Goal: Use online tool/utility: Utilize a website feature to perform a specific function

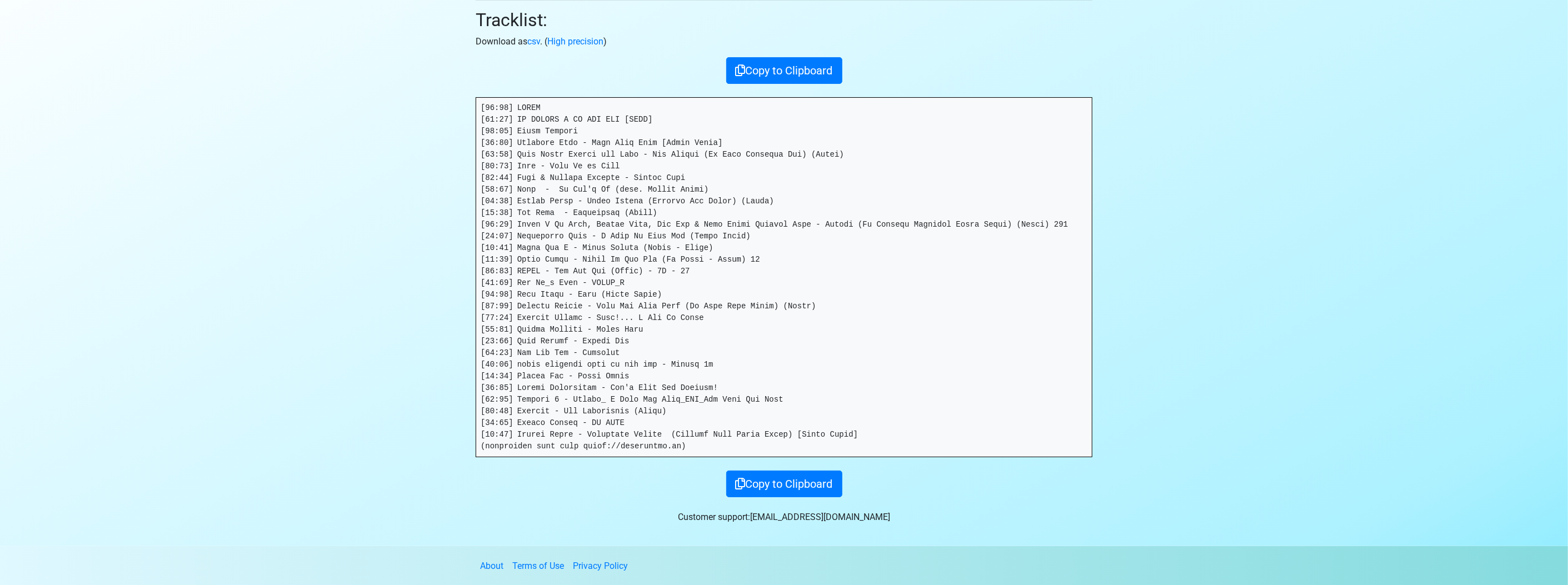
scroll to position [124, 0]
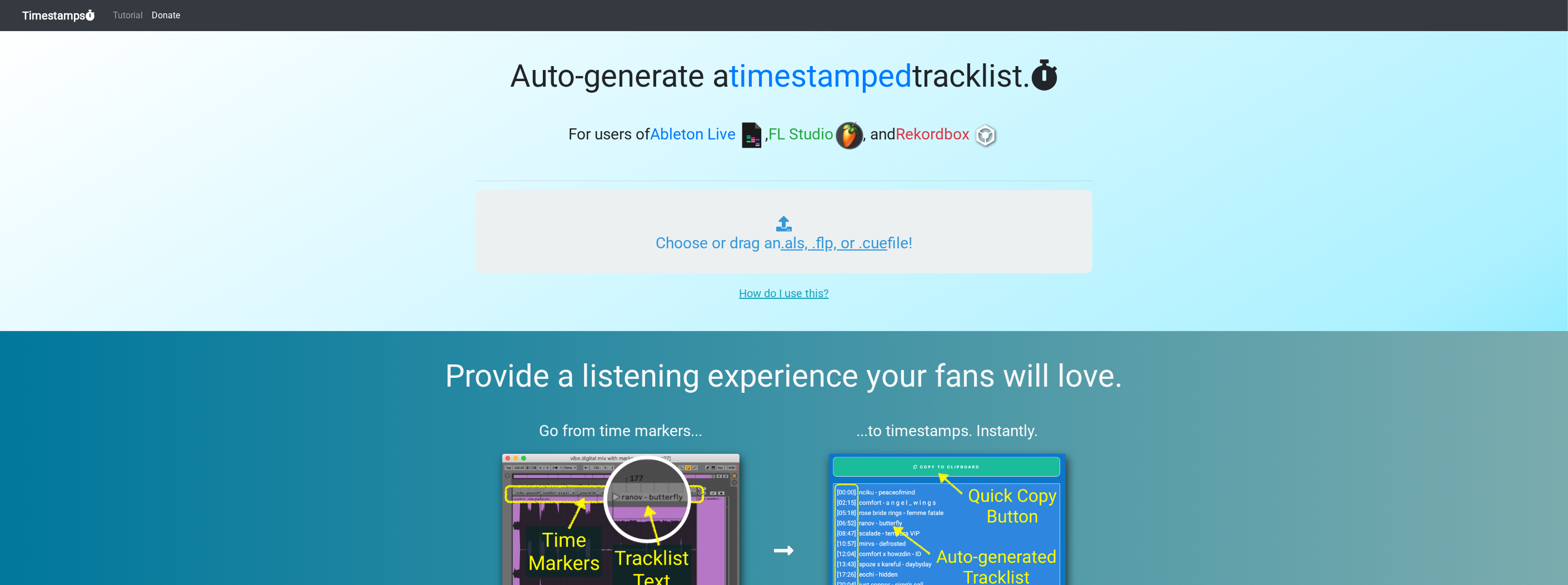
click at [726, 257] on input "Choose or drag an .als, .flp, or .cue file!" at bounding box center [784, 232] width 616 height 84
type input "C:\fakepath\glitzyb415 MIX 04sep2.flp"
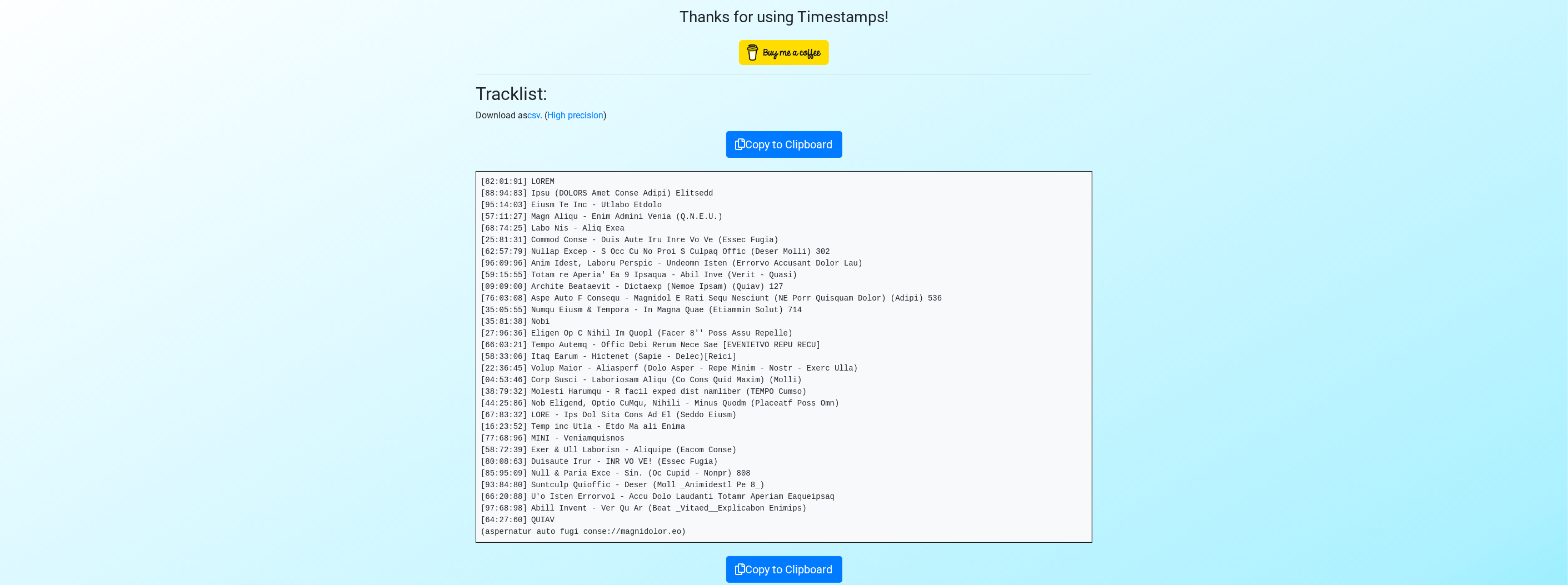
scroll to position [50, 0]
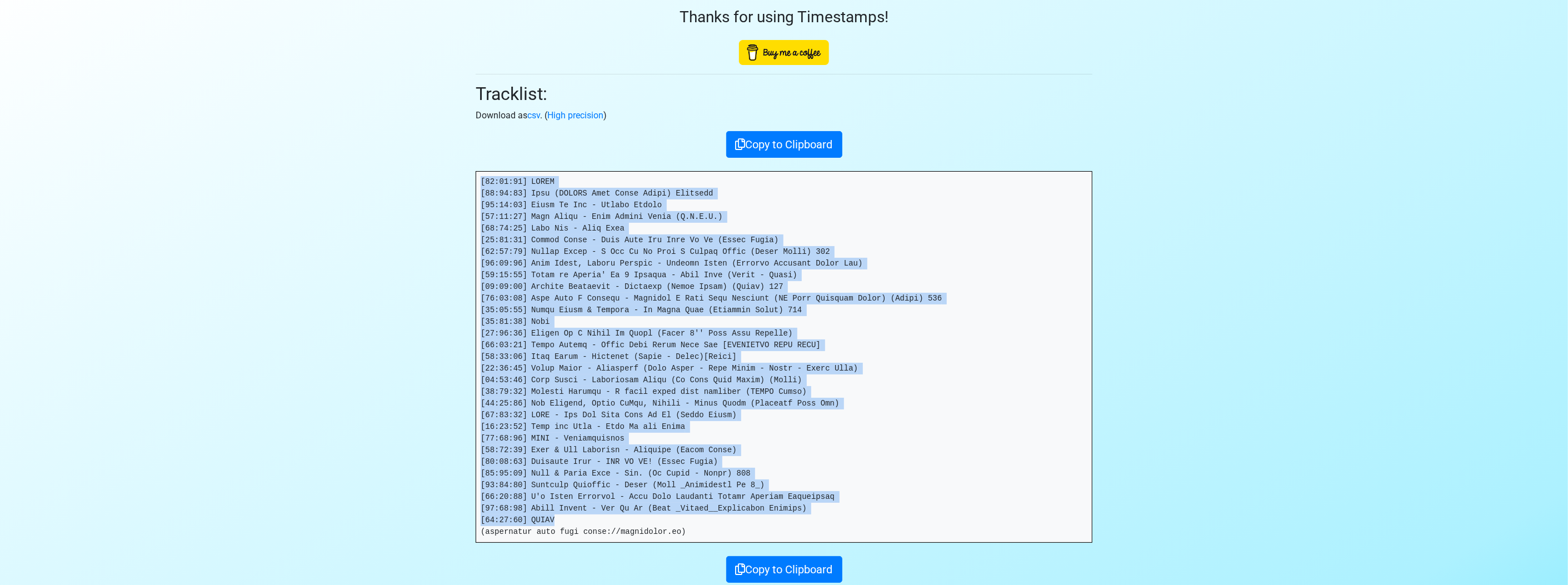
drag, startPoint x: 549, startPoint y: 520, endPoint x: 463, endPoint y: 146, distance: 383.8
click at [463, 146] on section "Thanks for using Timestamps! Tracklist: Download as csv . ( High precision ) Co…" at bounding box center [784, 306] width 1568 height 651
drag, startPoint x: 463, startPoint y: 146, endPoint x: 514, endPoint y: 197, distance: 72.1
copy pre "[10:62:96] LOREM [33:81:89] Ipsu (DOLORS Amet Conse Adipi) Elitsedd [76:30:70] …"
